Goal: Task Accomplishment & Management: Use online tool/utility

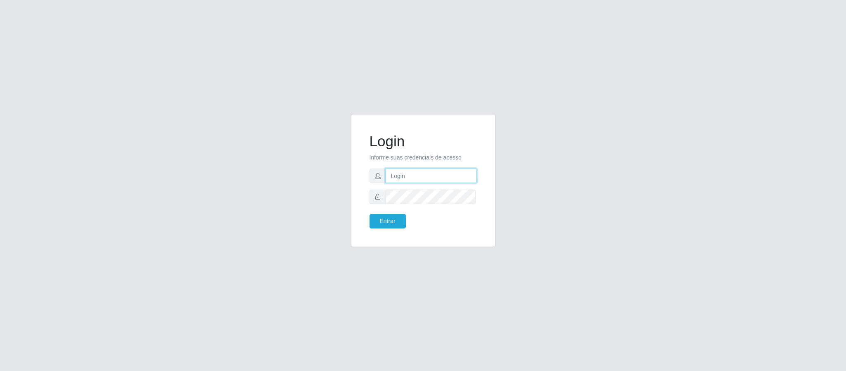
click at [451, 177] on input "text" at bounding box center [430, 175] width 91 height 14
type input "[EMAIL_ADDRESS][DOMAIN_NAME]"
click at [369, 214] on button "Entrar" at bounding box center [387, 221] width 36 height 14
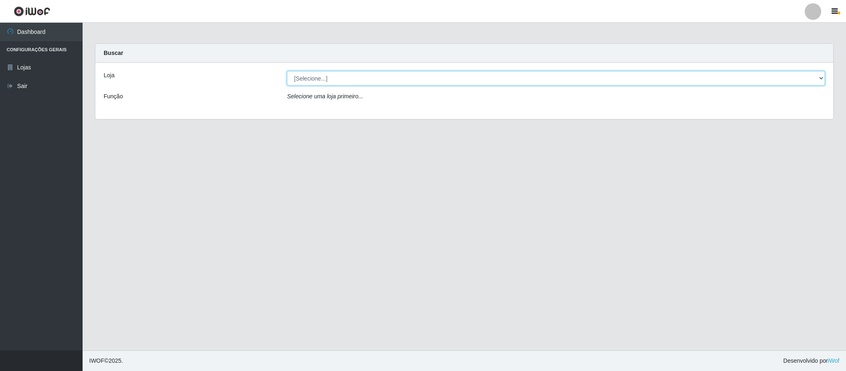
click at [816, 78] on select "[Selecione...] Queiroz Atacadão - Coophab" at bounding box center [556, 78] width 538 height 14
select select "463"
click at [287, 71] on select "[Selecione...] Queiroz Atacadão - Coophab" at bounding box center [556, 78] width 538 height 14
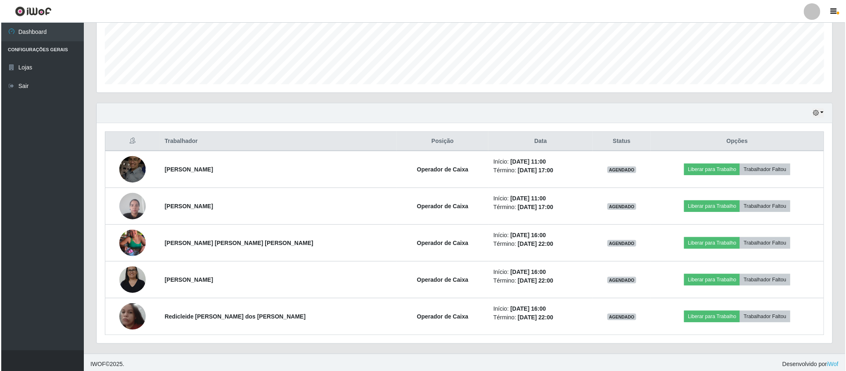
scroll to position [217, 0]
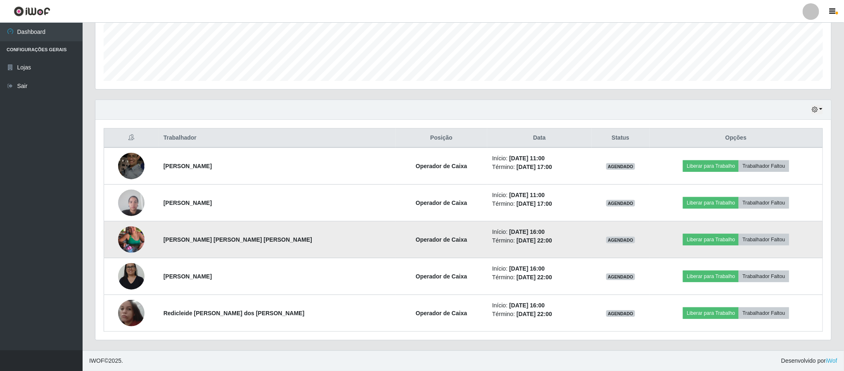
click at [142, 236] on img at bounding box center [131, 239] width 26 height 47
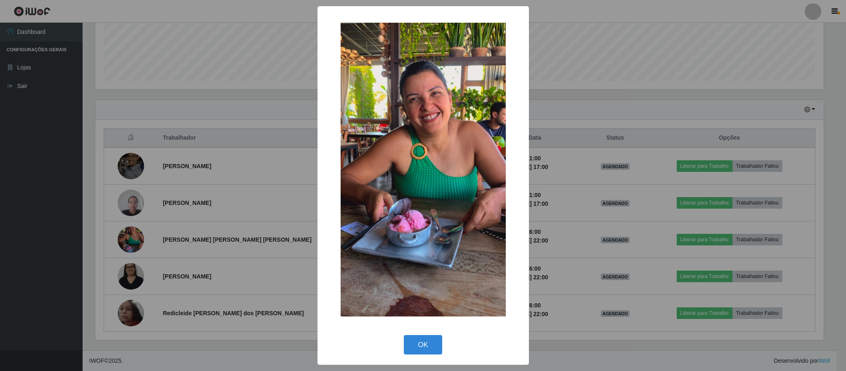
click at [407, 332] on div "× OK Cancel" at bounding box center [422, 185] width 211 height 358
click at [405, 342] on button "OK" at bounding box center [423, 344] width 38 height 19
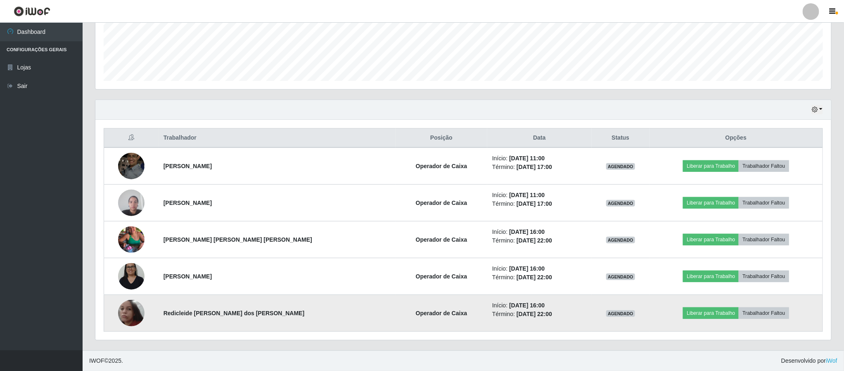
scroll to position [172, 735]
click at [142, 312] on img at bounding box center [131, 313] width 26 height 26
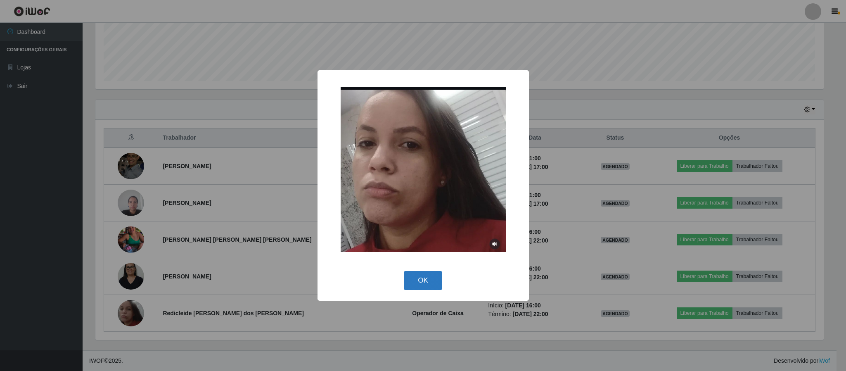
click at [442, 285] on div "OK Cancel" at bounding box center [423, 280] width 195 height 24
click at [426, 285] on button "OK" at bounding box center [423, 280] width 38 height 19
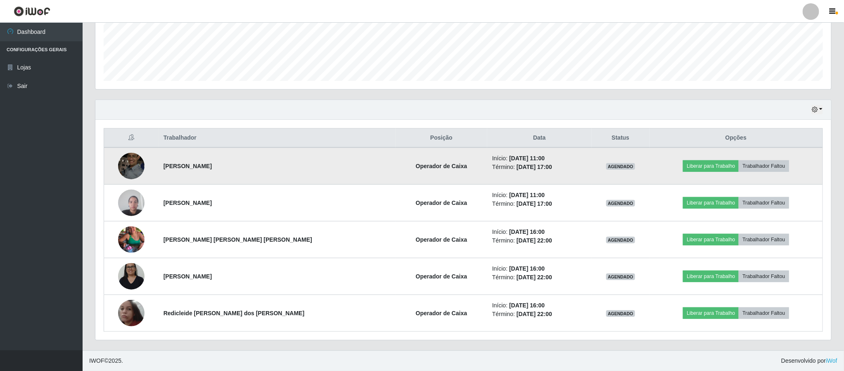
scroll to position [172, 735]
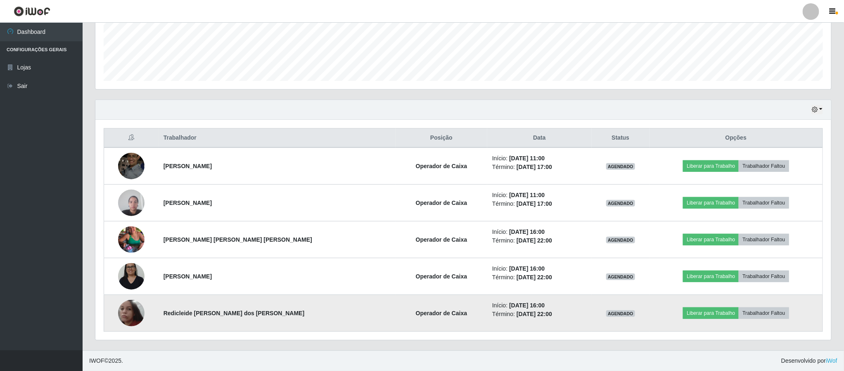
click at [128, 314] on img at bounding box center [131, 313] width 26 height 26
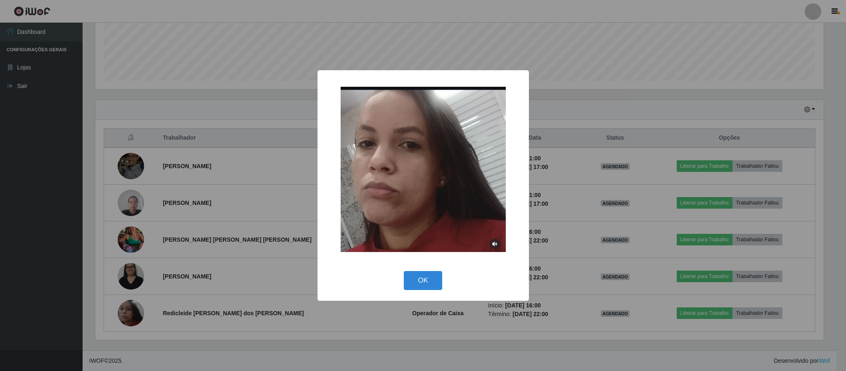
click at [576, 215] on div "× OK Cancel" at bounding box center [423, 185] width 846 height 371
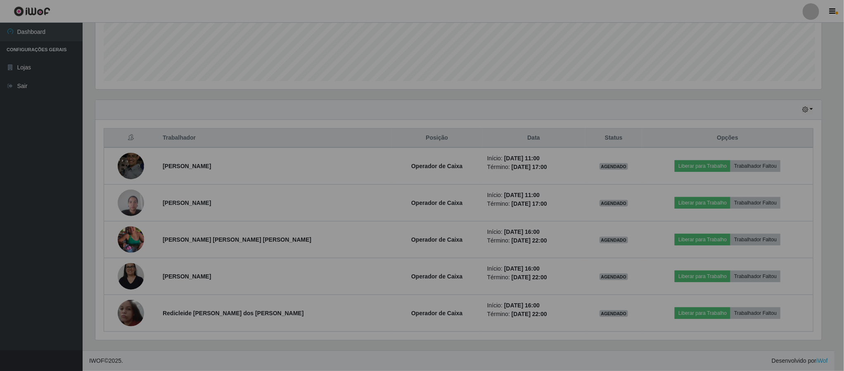
scroll to position [172, 735]
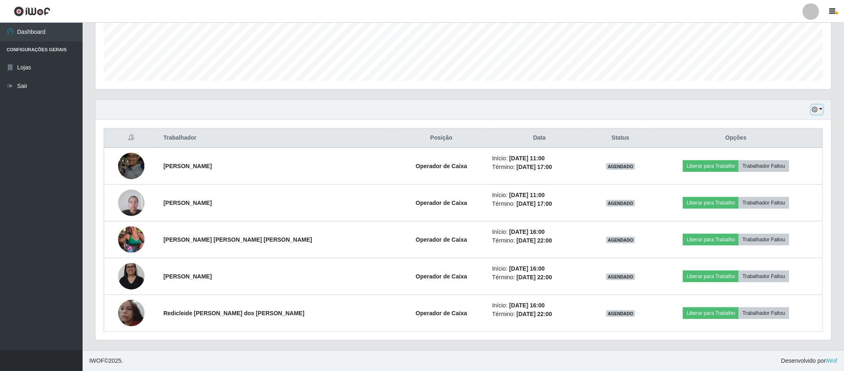
click at [821, 108] on button "button" at bounding box center [817, 109] width 12 height 9
click at [789, 171] on button "1 Semana" at bounding box center [789, 176] width 65 height 17
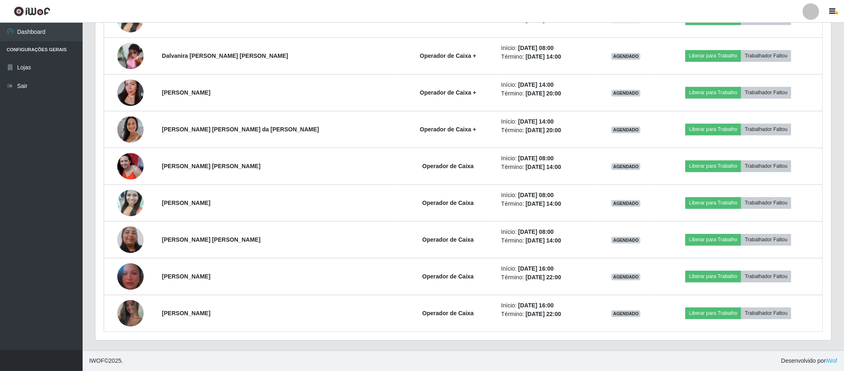
scroll to position [919, 0]
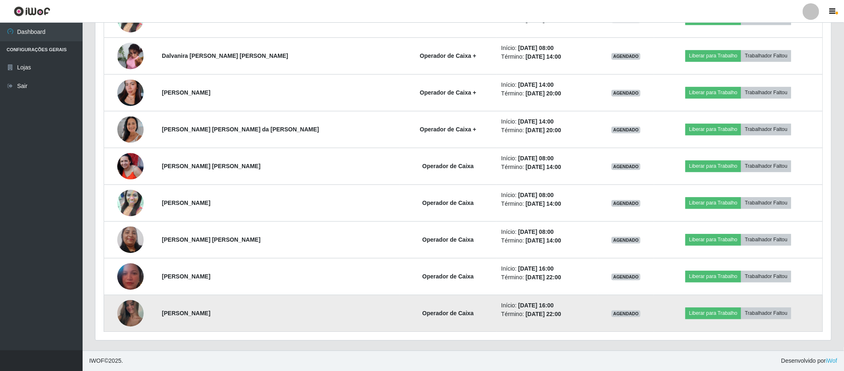
click at [141, 314] on img at bounding box center [130, 313] width 26 height 59
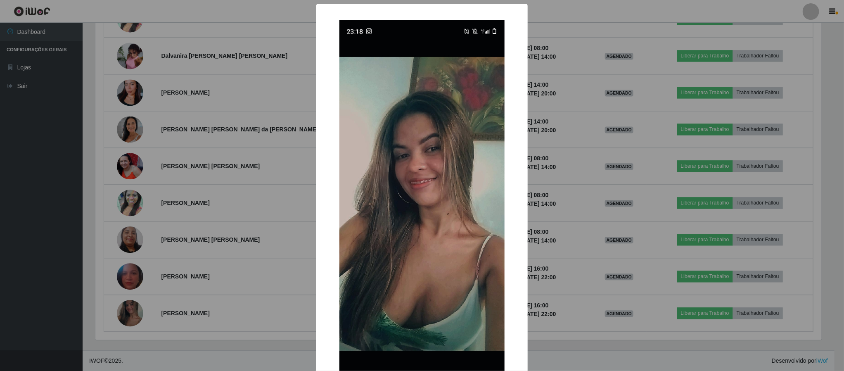
scroll to position [172, 728]
drag, startPoint x: 219, startPoint y: 290, endPoint x: 310, endPoint y: 277, distance: 91.3
click at [229, 295] on div "× OK Cancel" at bounding box center [423, 185] width 846 height 371
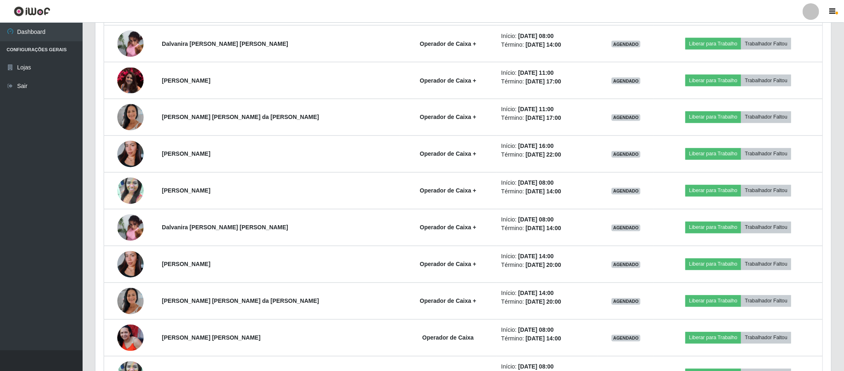
scroll to position [737, 0]
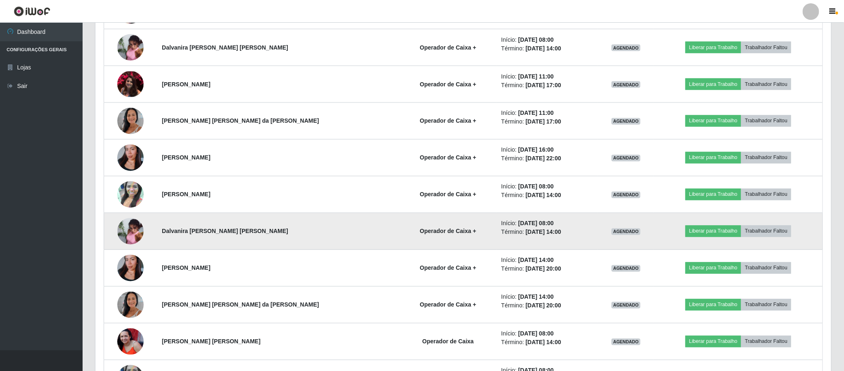
click at [126, 229] on img at bounding box center [130, 230] width 26 height 35
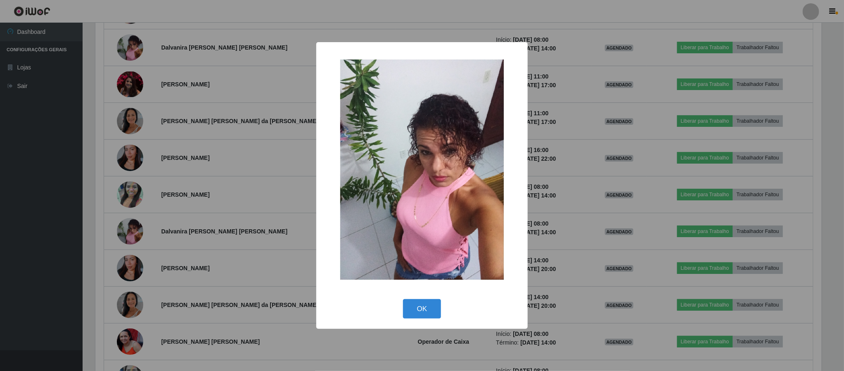
scroll to position [172, 728]
click at [227, 216] on div "× OK Cancel" at bounding box center [423, 185] width 846 height 371
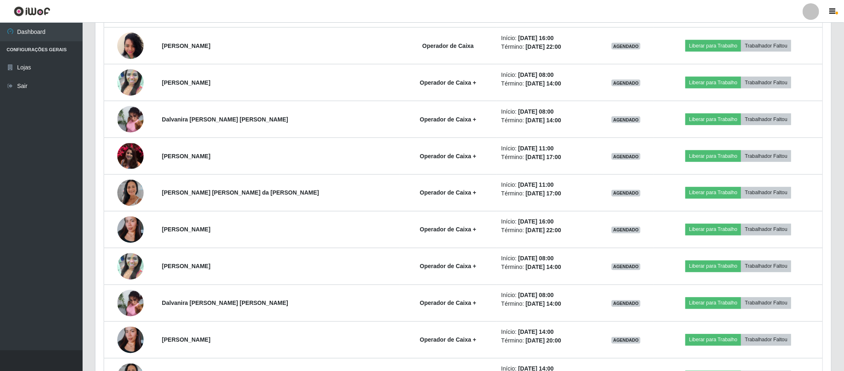
scroll to position [626, 0]
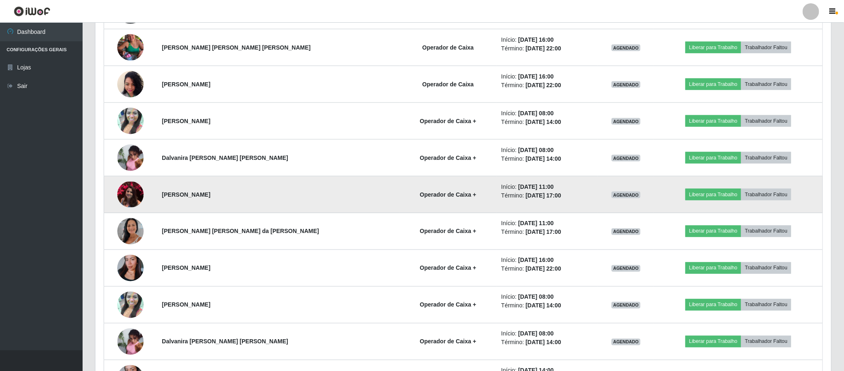
click at [139, 207] on img at bounding box center [130, 195] width 26 height 26
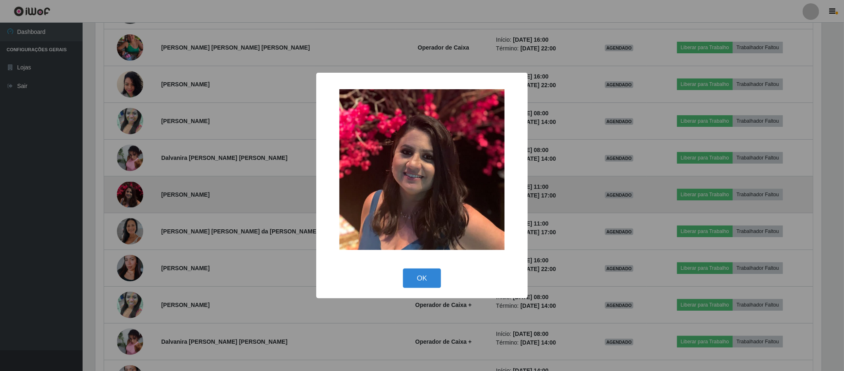
scroll to position [172, 728]
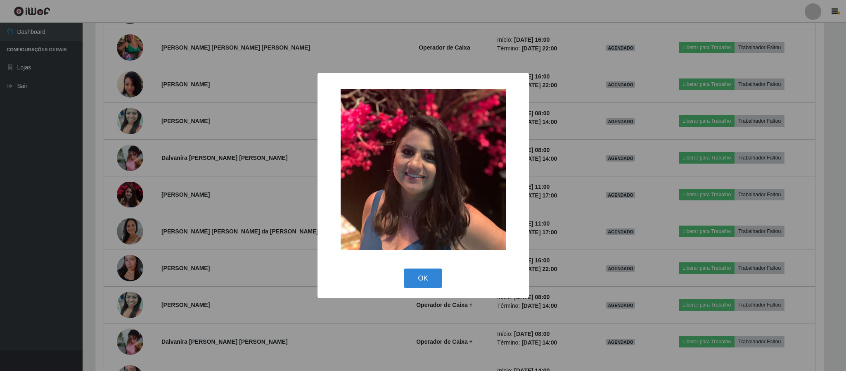
click at [199, 181] on div "× OK Cancel" at bounding box center [423, 185] width 846 height 371
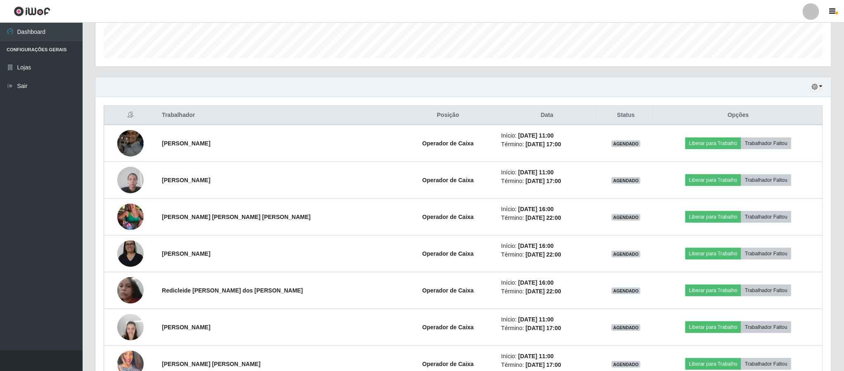
scroll to position [269, 0]
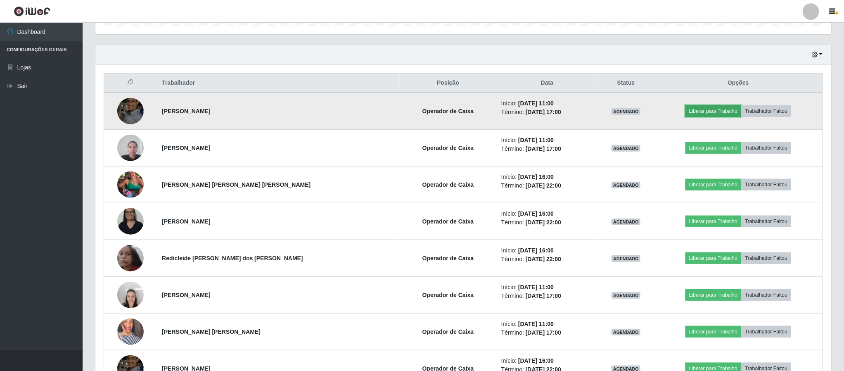
click at [697, 111] on button "Liberar para Trabalho" at bounding box center [713, 111] width 56 height 12
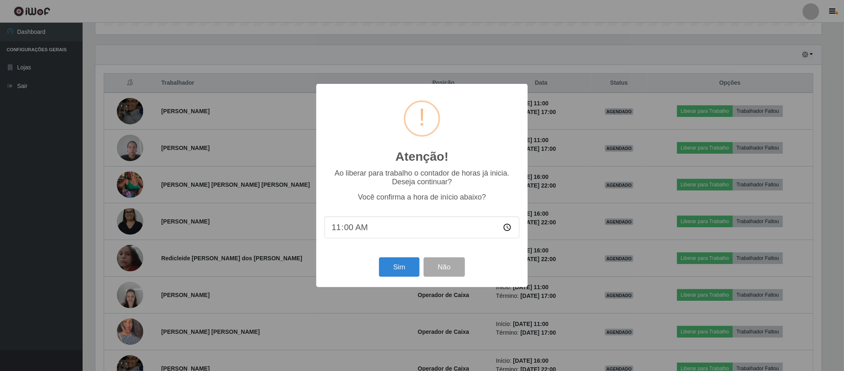
scroll to position [172, 728]
click at [395, 267] on button "Sim" at bounding box center [400, 266] width 40 height 19
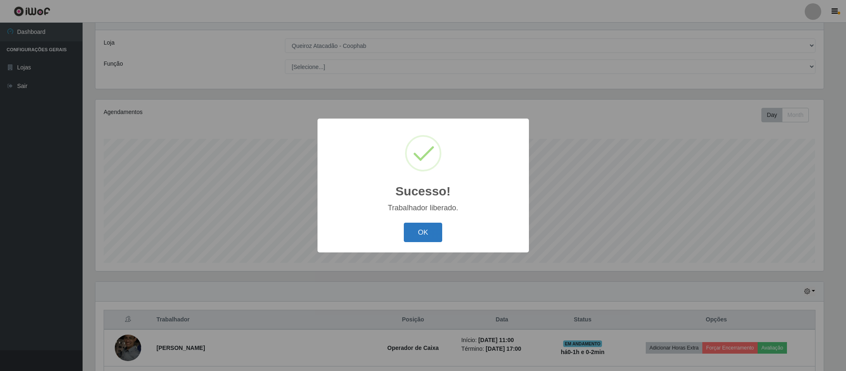
click at [428, 231] on button "OK" at bounding box center [423, 231] width 38 height 19
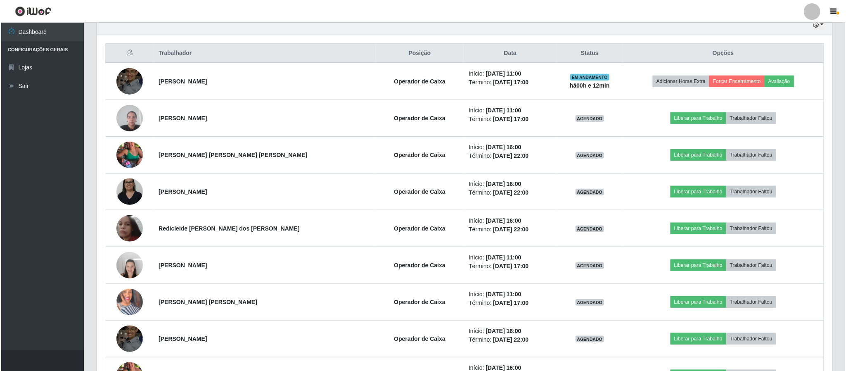
scroll to position [300, 0]
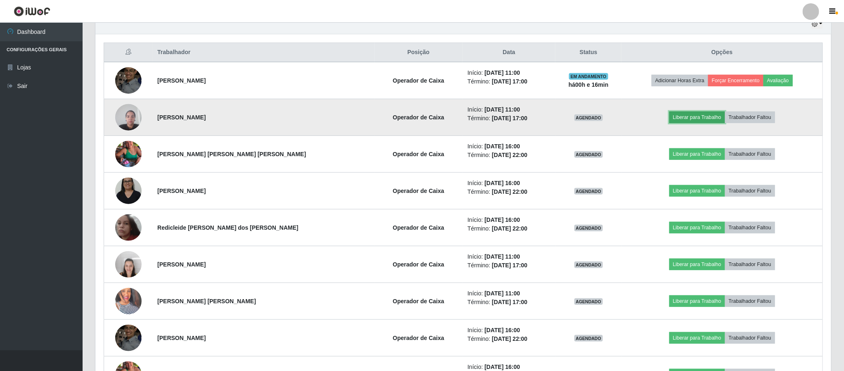
click at [678, 123] on button "Liberar para Trabalho" at bounding box center [697, 117] width 56 height 12
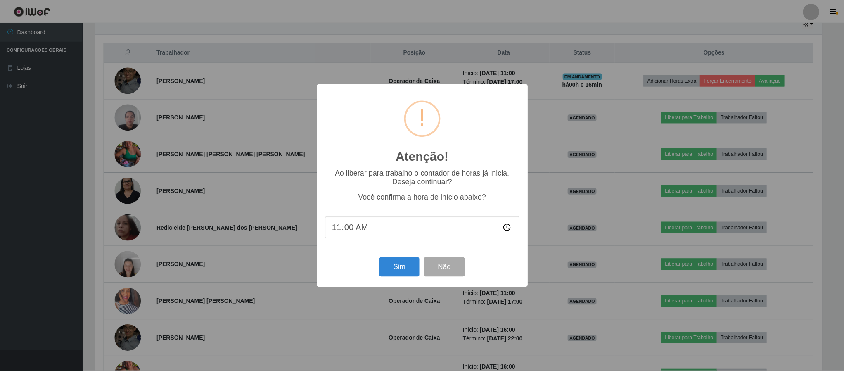
scroll to position [172, 728]
drag, startPoint x: 405, startPoint y: 263, endPoint x: 432, endPoint y: 221, distance: 50.1
click at [404, 262] on button "Sim" at bounding box center [400, 266] width 40 height 19
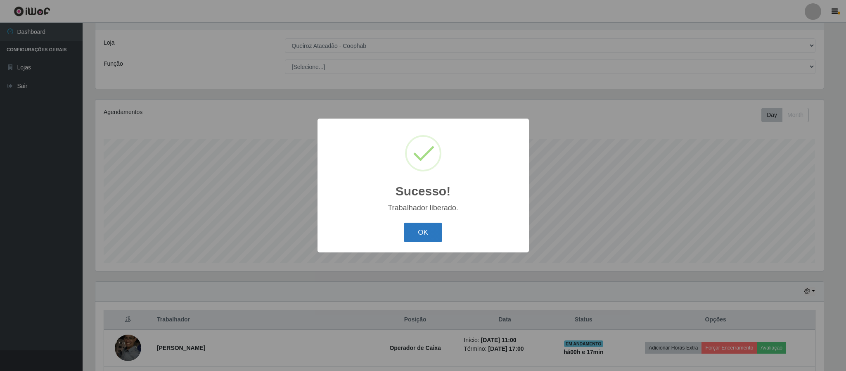
click at [434, 224] on button "OK" at bounding box center [423, 231] width 38 height 19
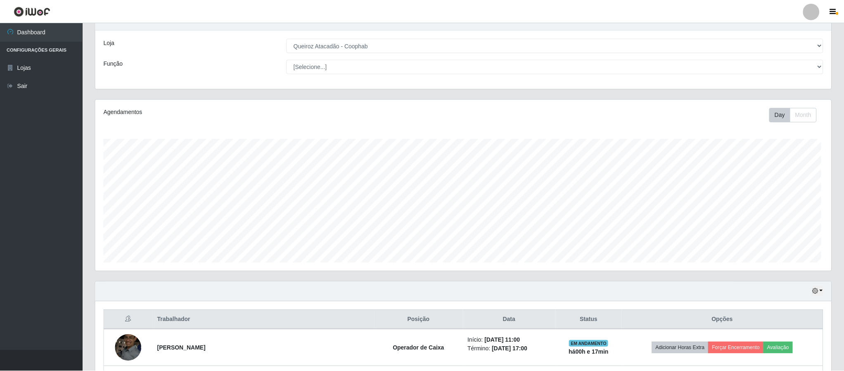
scroll to position [172, 735]
